Goal: Navigation & Orientation: Find specific page/section

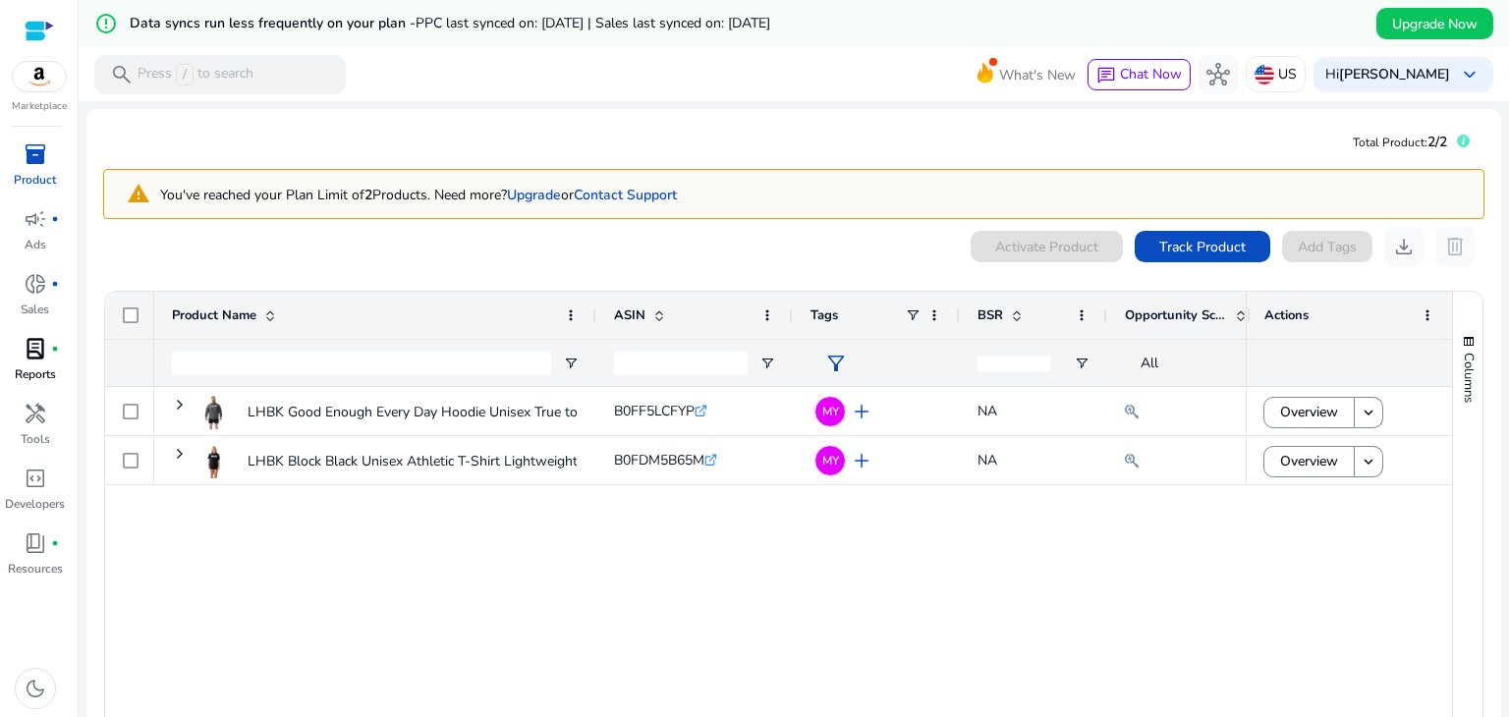
click at [47, 348] on div "lab_profile fiber_manual_record" at bounding box center [35, 348] width 55 height 31
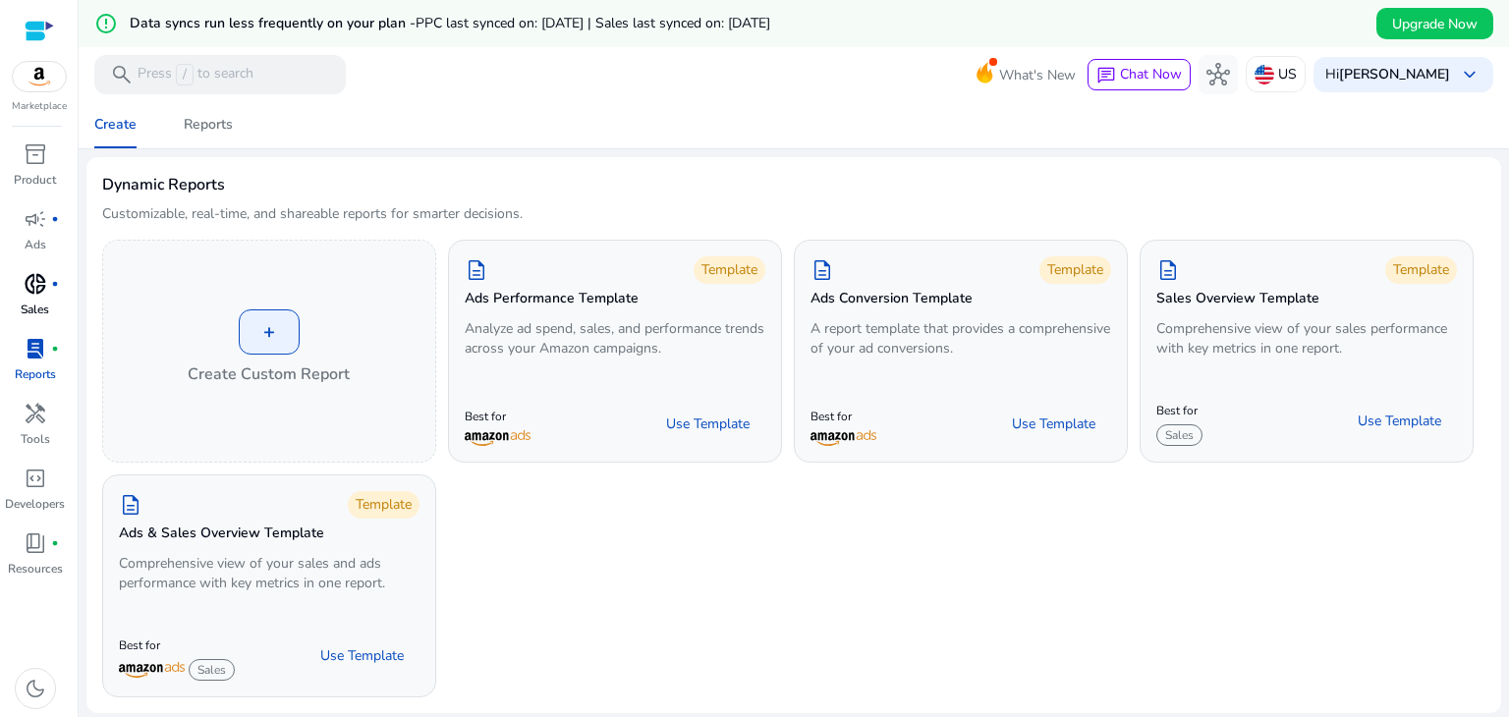
click at [24, 306] on p "Sales" at bounding box center [35, 310] width 28 height 18
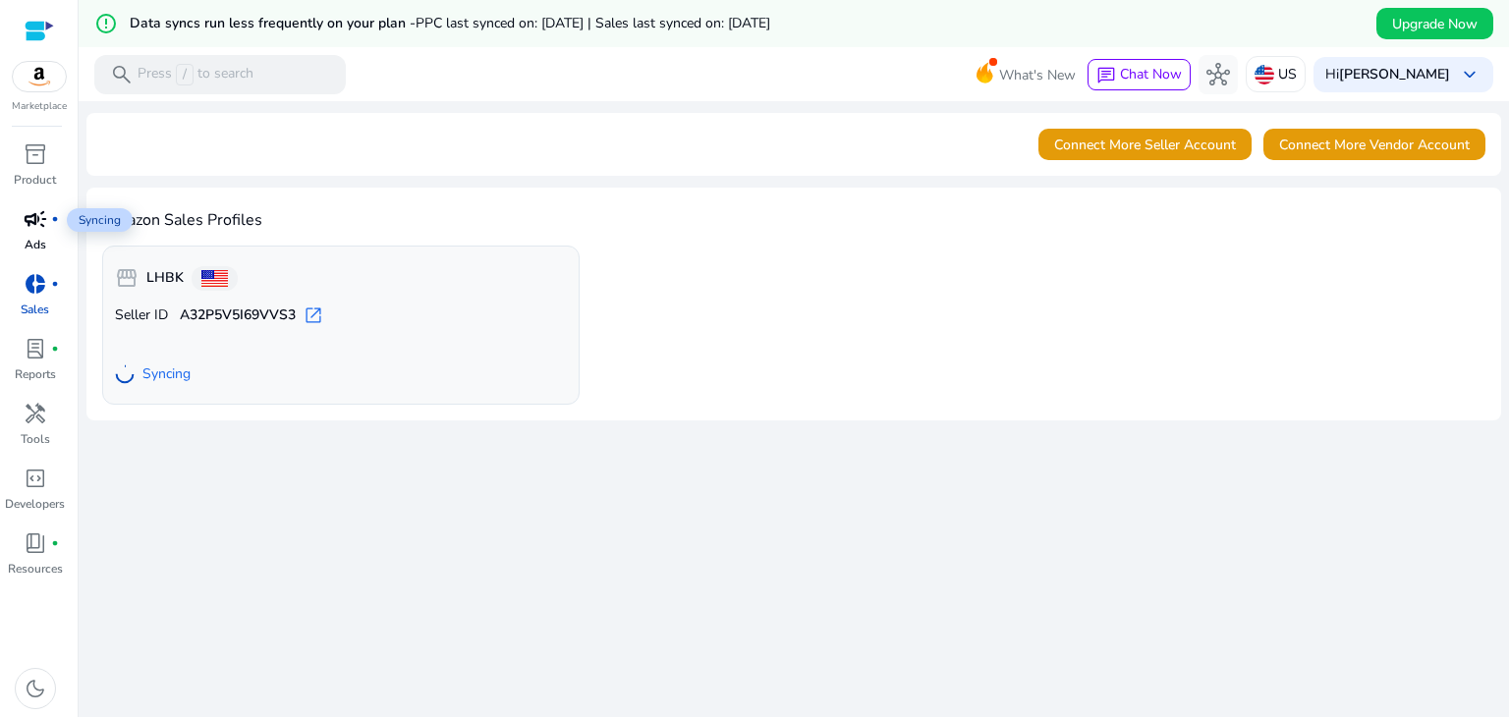
click at [36, 228] on span "campaign" at bounding box center [36, 219] width 24 height 24
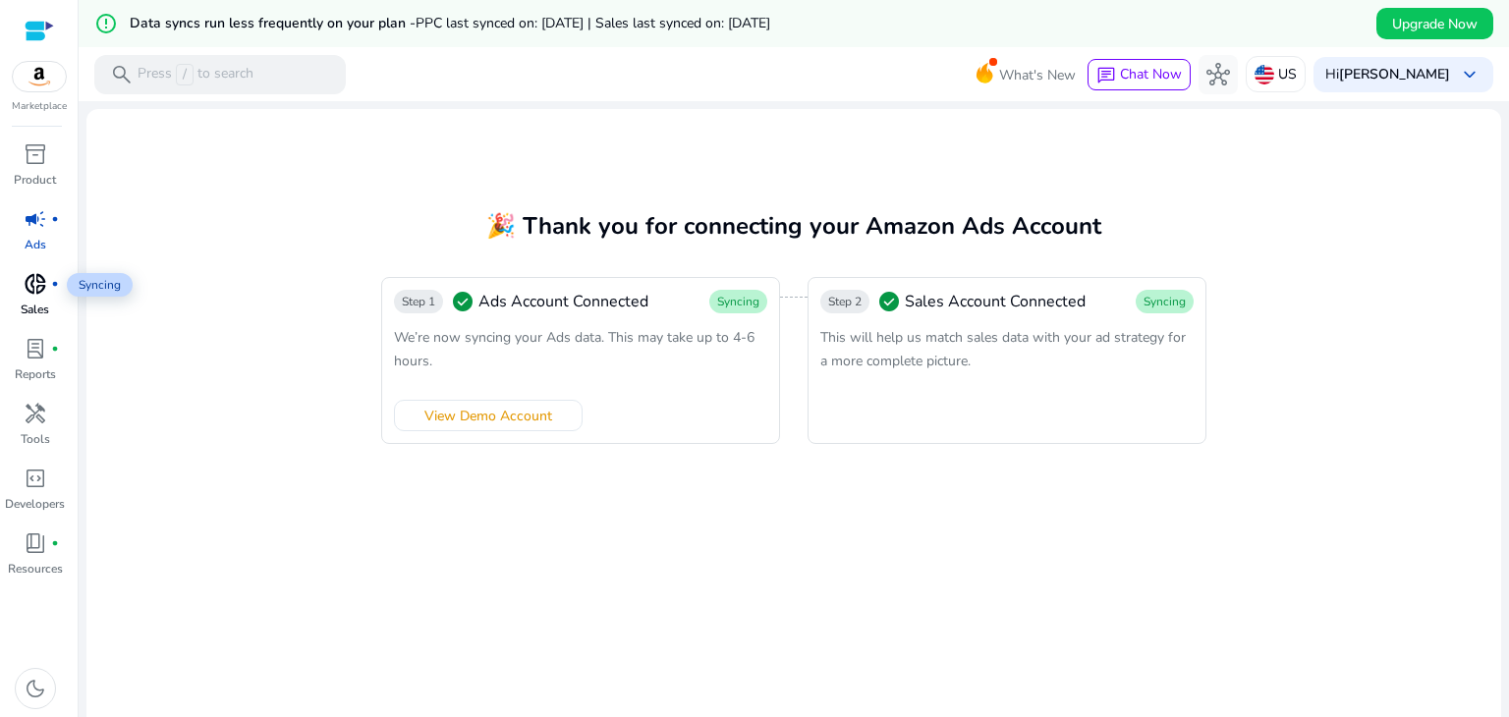
click at [28, 295] on span "donut_small" at bounding box center [36, 284] width 24 height 24
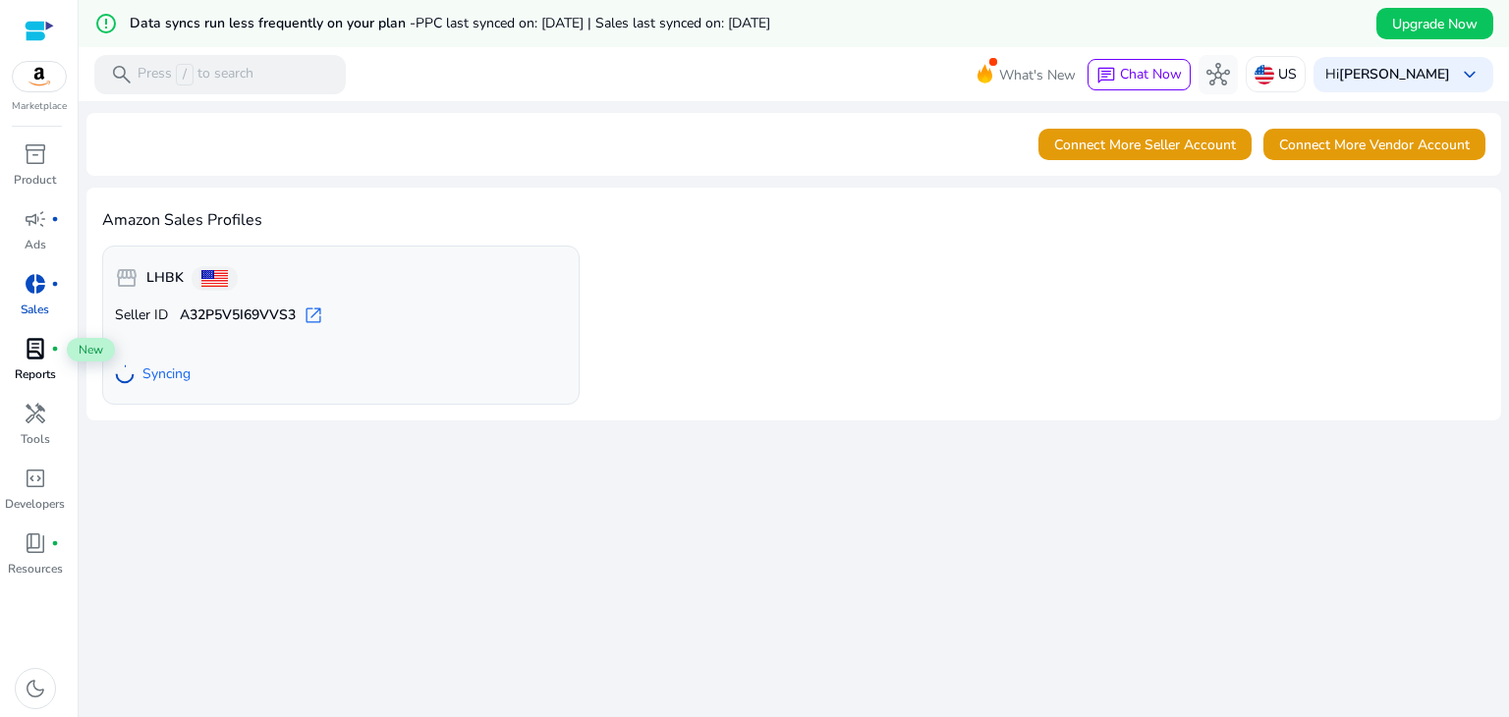
click at [39, 358] on span "lab_profile" at bounding box center [36, 349] width 24 height 24
click at [39, 339] on span "lab_profile" at bounding box center [36, 349] width 24 height 24
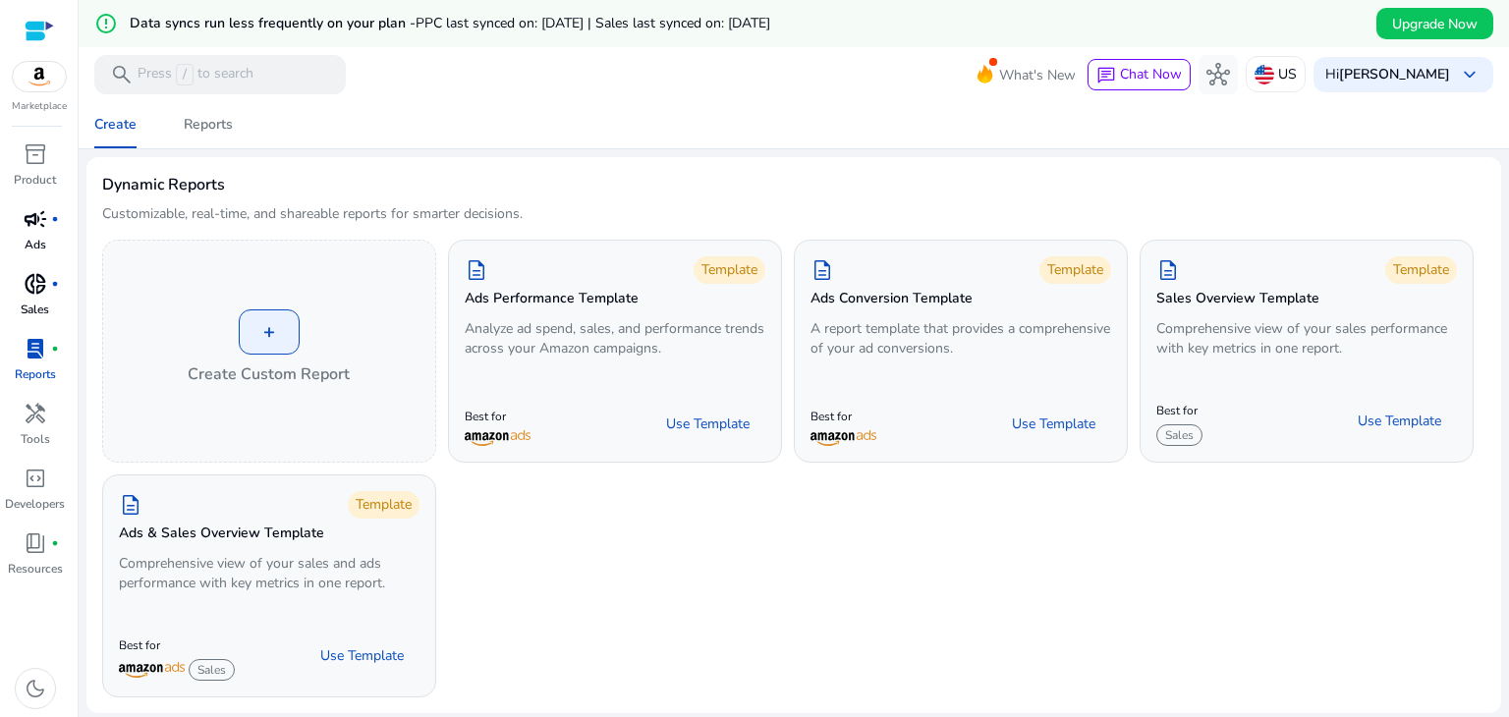
click at [20, 237] on link "campaign fiber_manual_record Ads" at bounding box center [35, 235] width 70 height 65
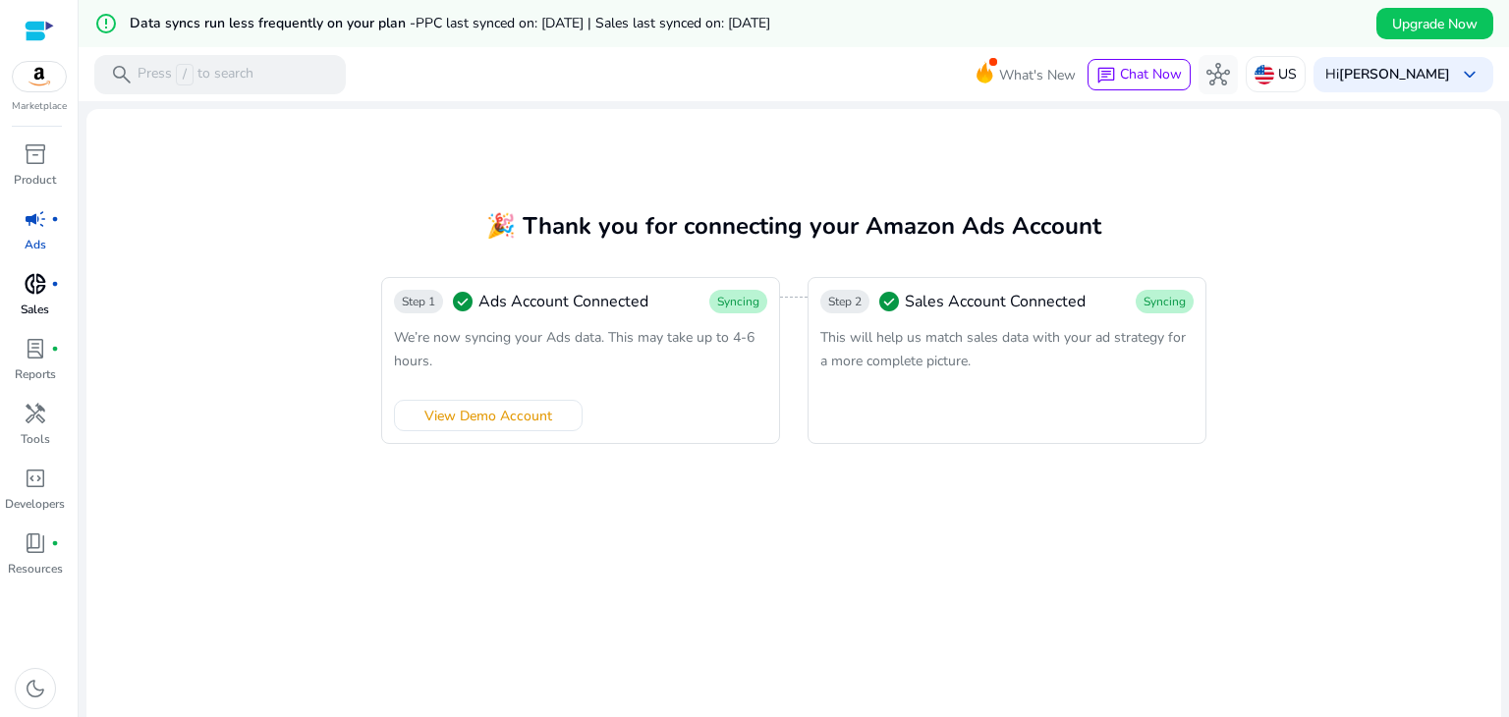
click at [43, 304] on p "Sales" at bounding box center [35, 310] width 28 height 18
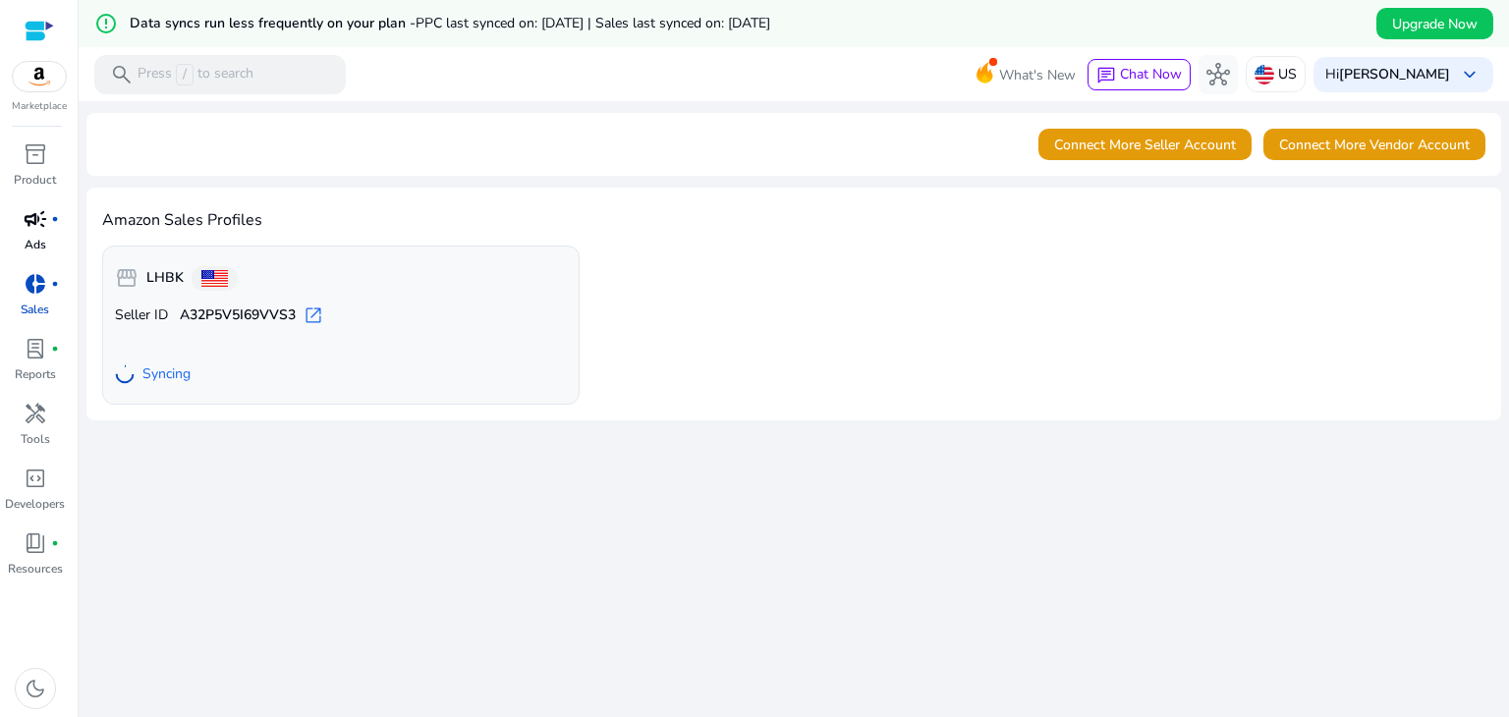
click at [36, 236] on p "Ads" at bounding box center [36, 245] width 22 height 18
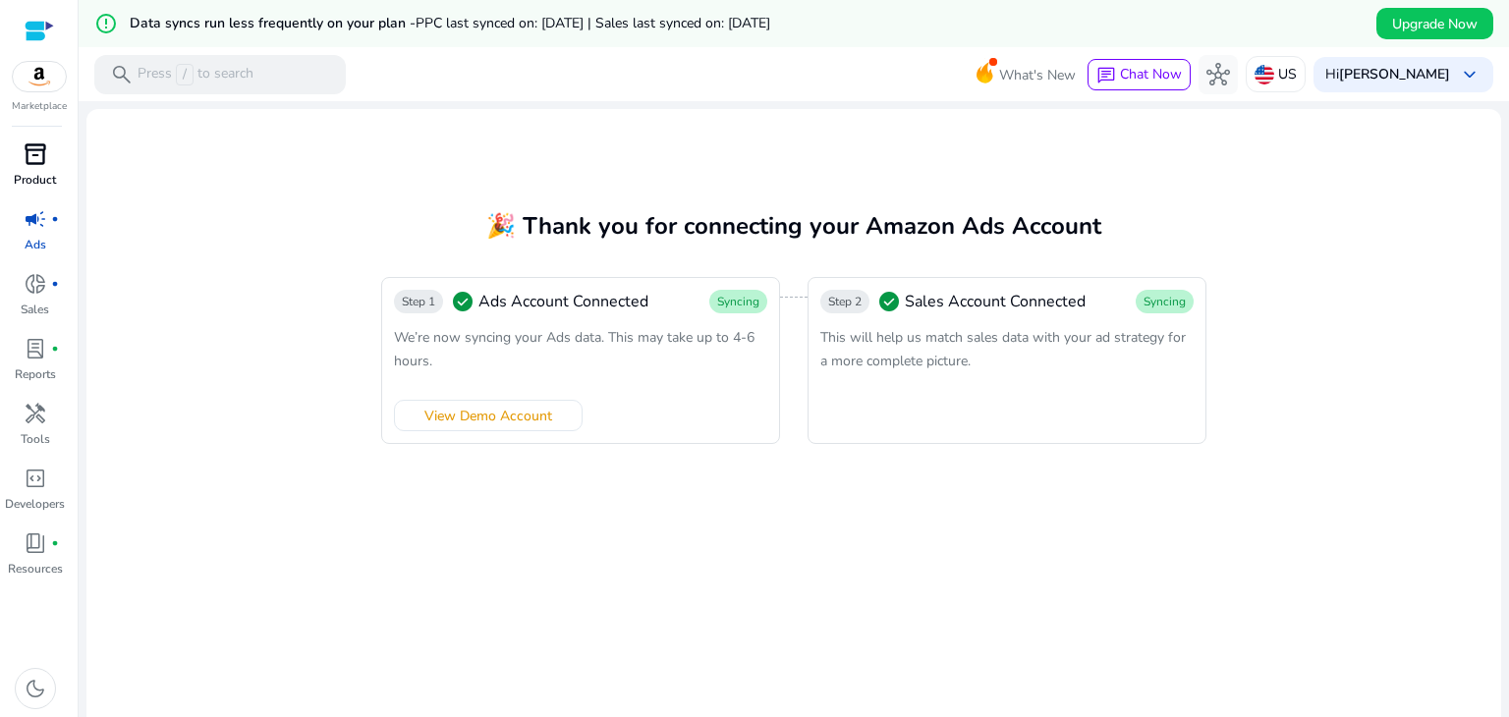
click at [39, 165] on span "inventory_2" at bounding box center [36, 154] width 24 height 24
click at [26, 151] on span "inventory_2" at bounding box center [36, 154] width 24 height 24
click at [55, 280] on span "fiber_manual_record" at bounding box center [55, 284] width 8 height 8
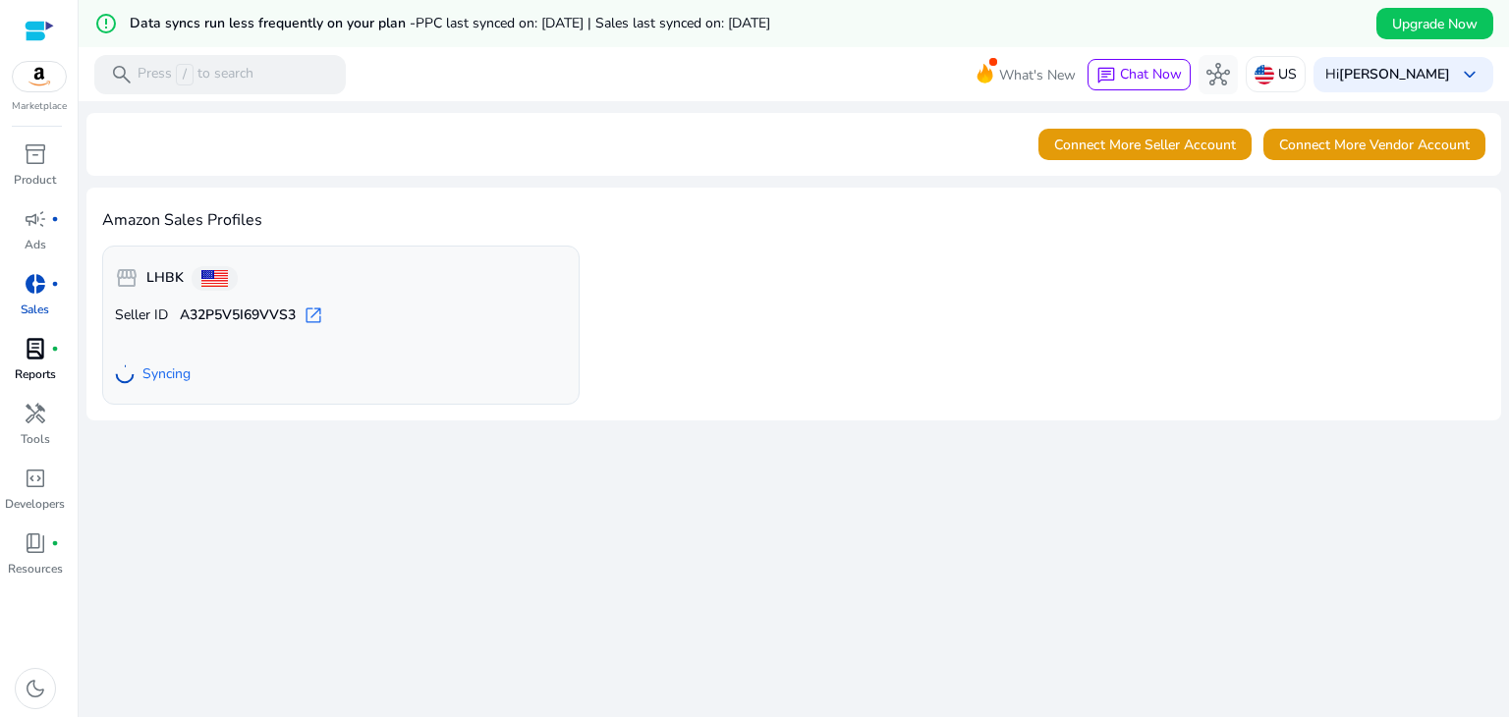
click at [31, 374] on p "Reports" at bounding box center [35, 374] width 41 height 18
click at [31, 366] on p "Reports" at bounding box center [35, 374] width 41 height 18
